Goal: Find specific page/section: Find specific page/section

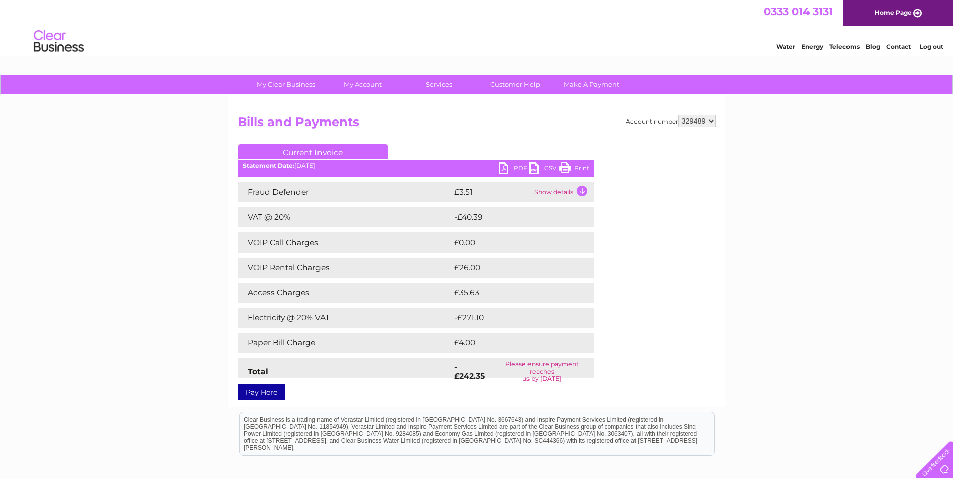
click at [572, 188] on td "Show details" at bounding box center [563, 192] width 63 height 20
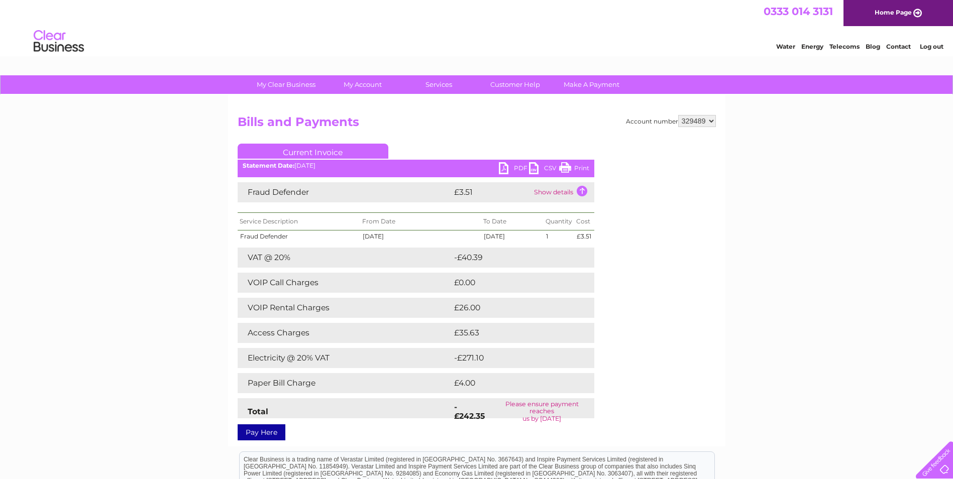
click at [547, 263] on td "-£40.39" at bounding box center [514, 258] width 124 height 20
click at [547, 255] on td "-£40.39" at bounding box center [514, 258] width 124 height 20
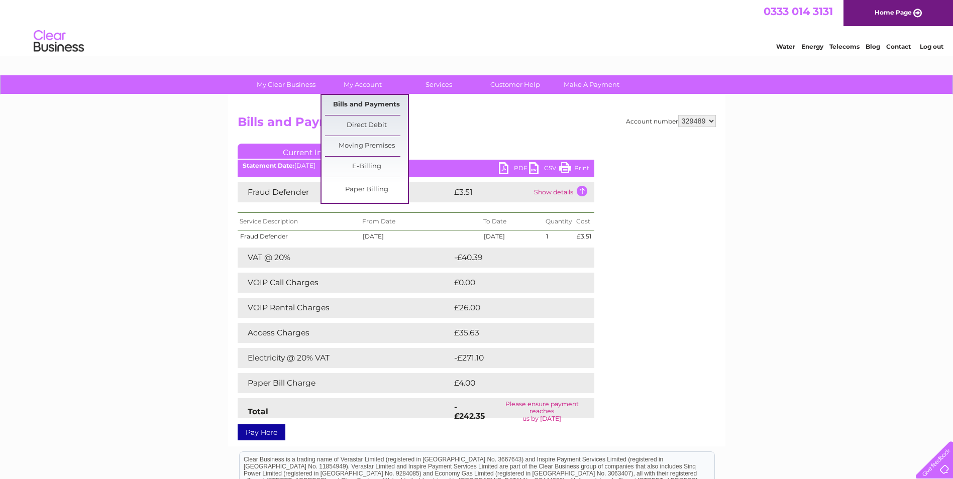
click at [353, 109] on link "Bills and Payments" at bounding box center [366, 105] width 83 height 20
click at [366, 164] on link "E-Billing" at bounding box center [366, 167] width 83 height 20
